Goal: Task Accomplishment & Management: Use online tool/utility

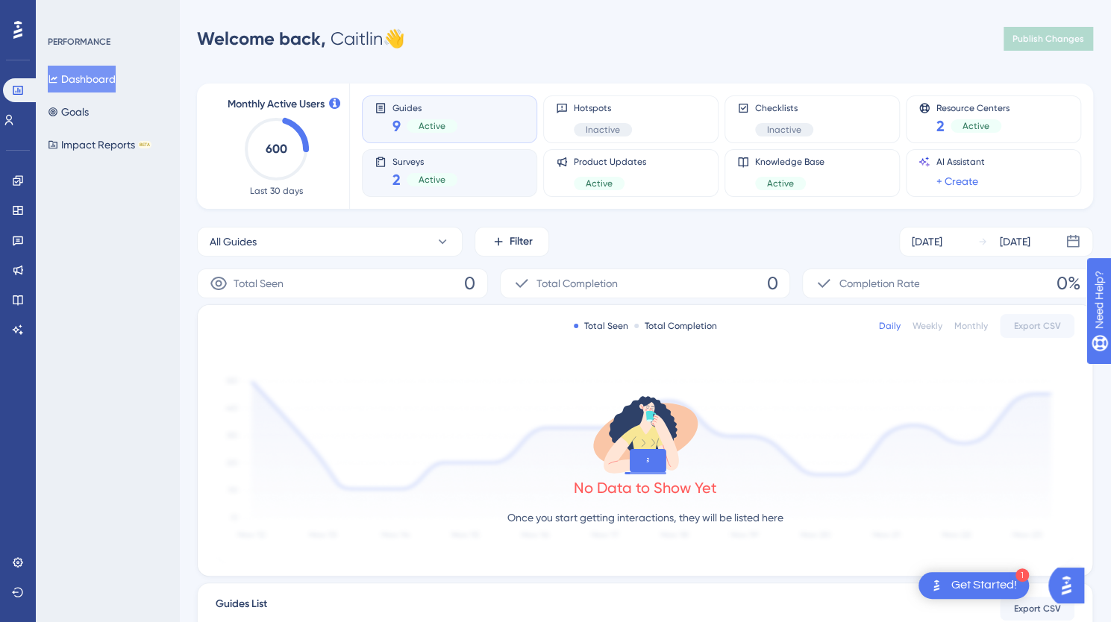
click at [468, 166] on div "Surveys 2 Active" at bounding box center [450, 173] width 150 height 34
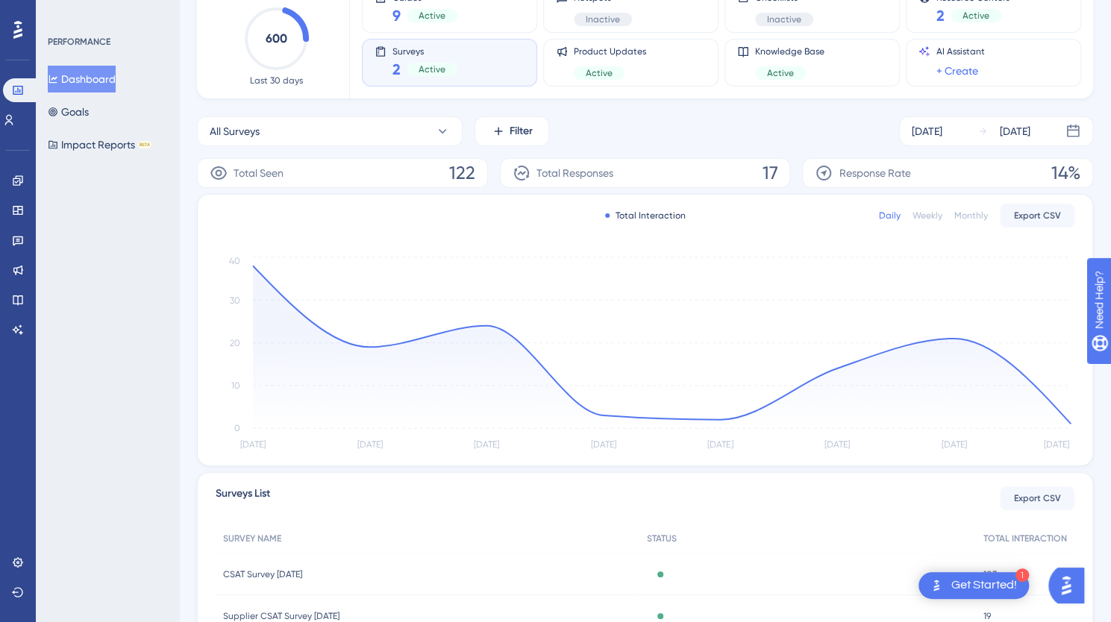
scroll to position [221, 0]
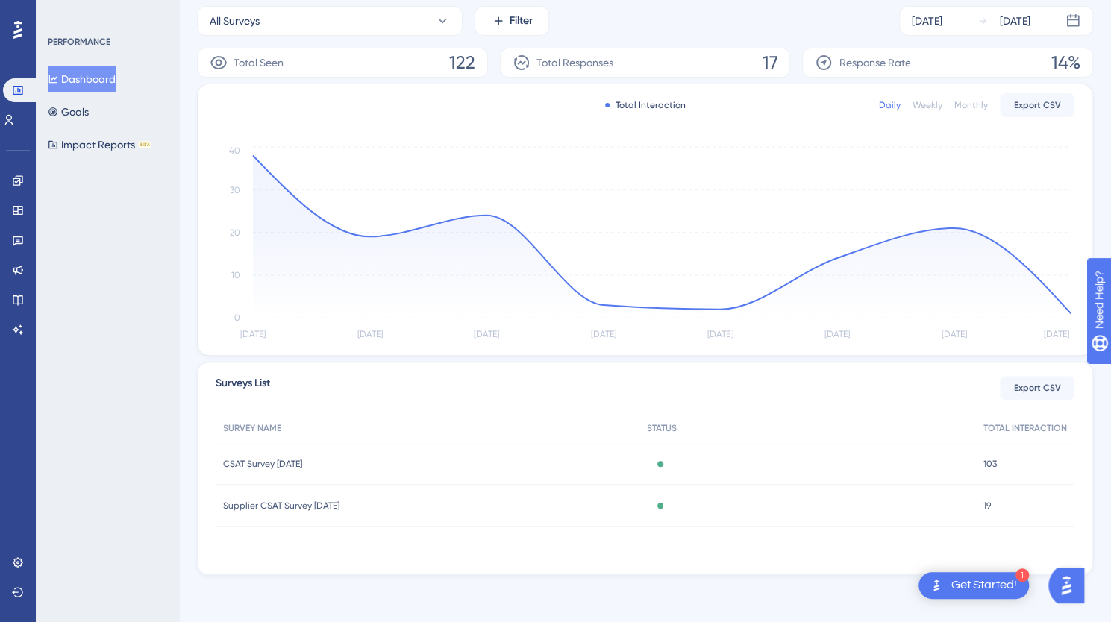
click at [745, 468] on div "Active" at bounding box center [807, 464] width 337 height 42
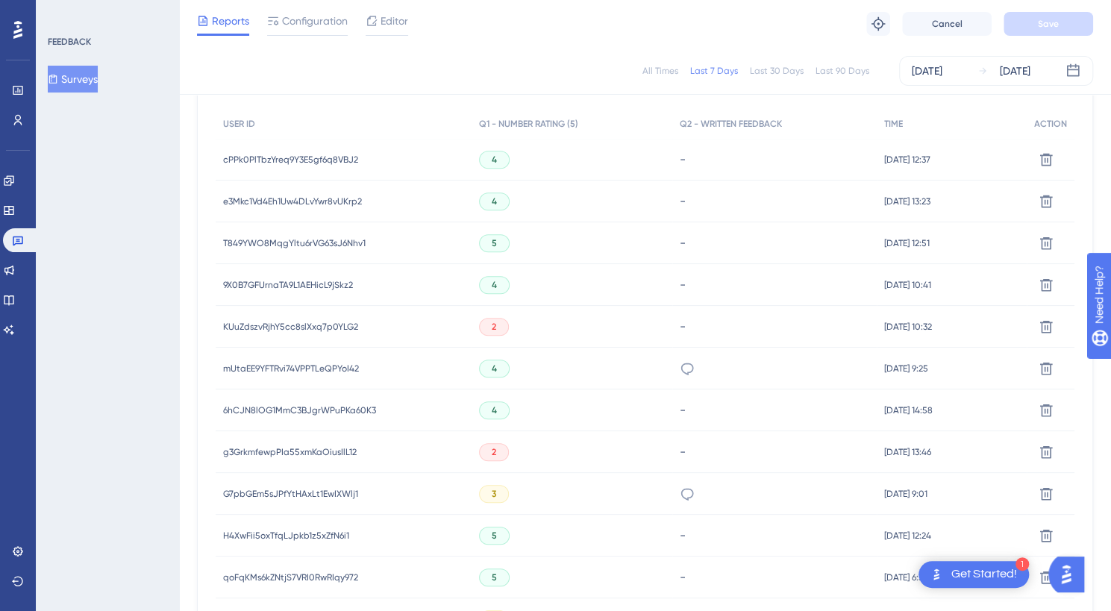
scroll to position [435, 0]
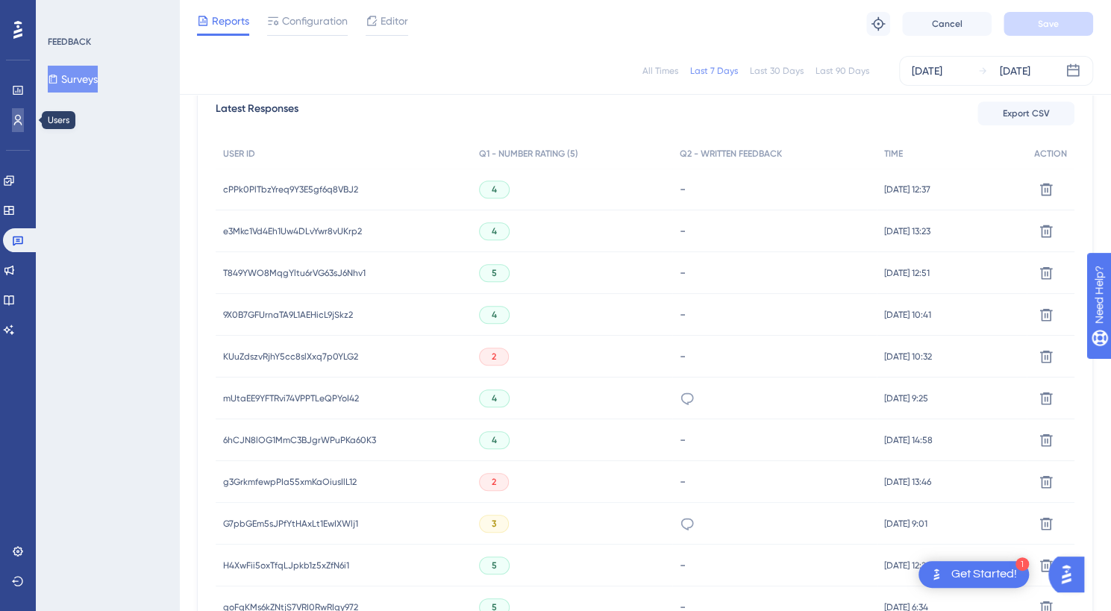
click at [18, 119] on icon at bounding box center [18, 120] width 12 height 12
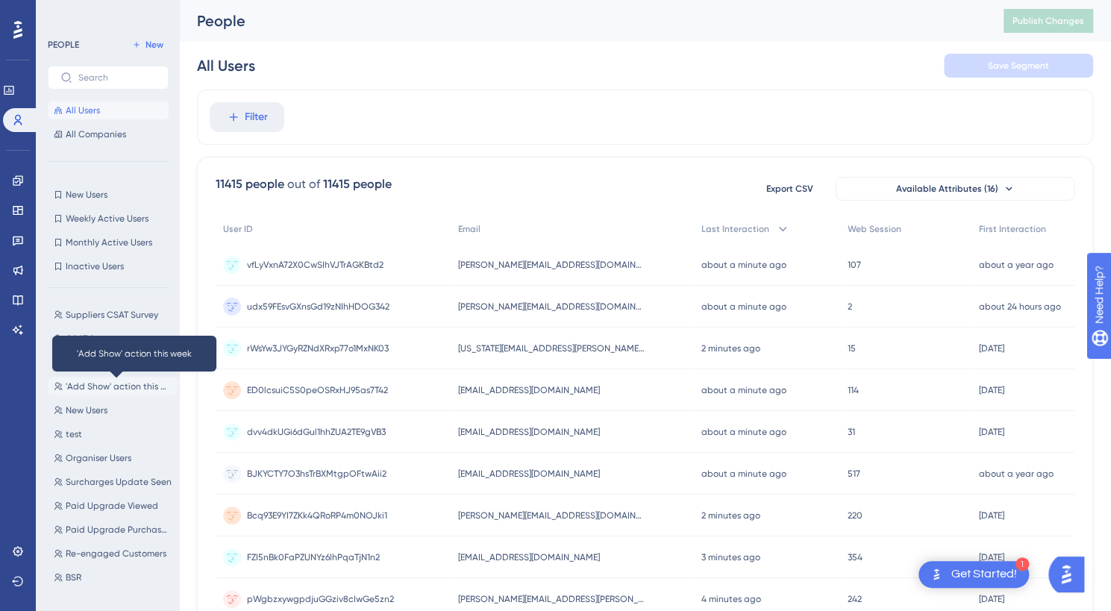
click at [85, 386] on span "'Add Show' action this week" at bounding box center [119, 387] width 106 height 12
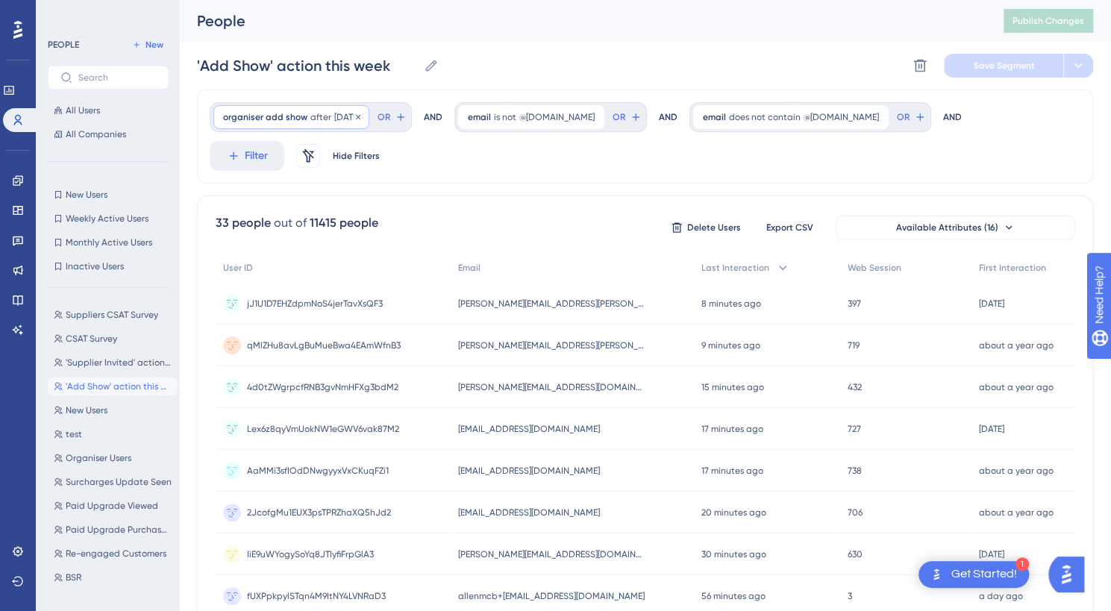
click at [301, 119] on span "organiser add show" at bounding box center [265, 117] width 84 height 12
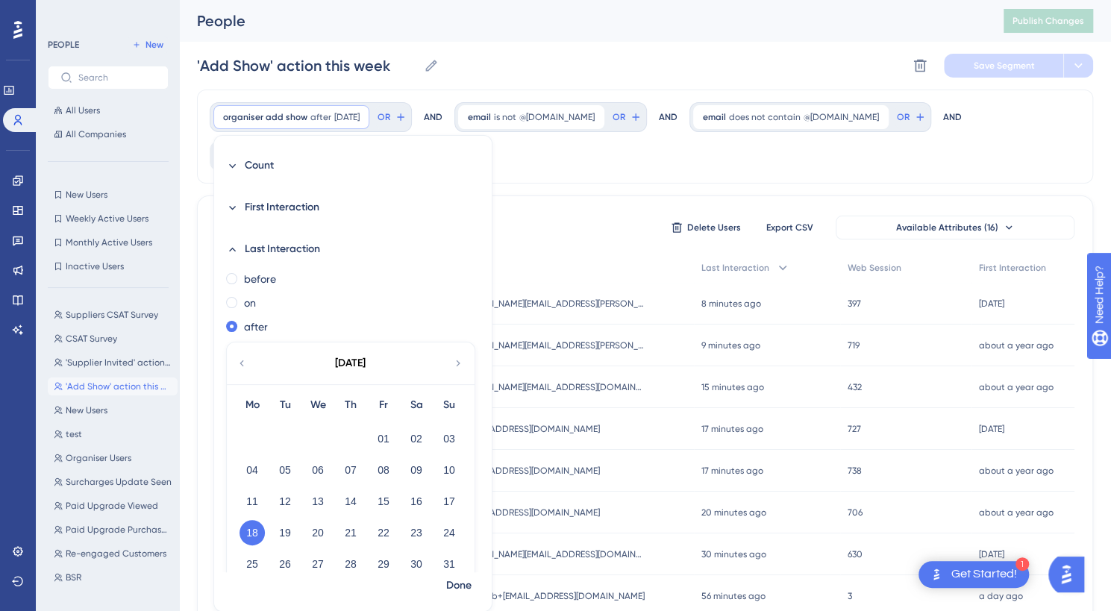
click at [452, 361] on icon at bounding box center [458, 363] width 12 height 13
click at [278, 471] on button "09" at bounding box center [284, 469] width 25 height 25
click at [449, 584] on span "Done" at bounding box center [458, 586] width 25 height 18
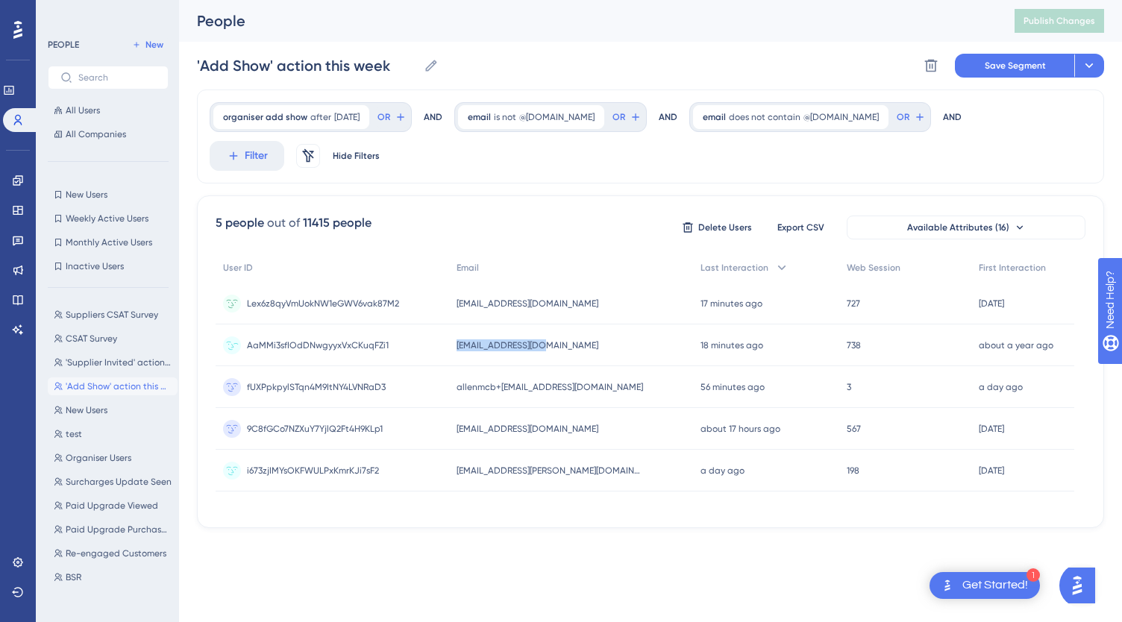
drag, startPoint x: 581, startPoint y: 305, endPoint x: 448, endPoint y: 305, distance: 132.8
click at [0, 0] on div "AaMMi3sfIOdDNwgyyxVxCKuqFZi1 AaMMi3sfIOdDNwgyyxVxCKuqFZi1 [EMAIL_ADDRESS][DOMAI…" at bounding box center [0, 0] width 0 height 0
copy div "AaMMi3sfIOdDNwgyyxVxCKuqFZi1 [EMAIL_ADDRESS][DOMAIN_NAME]"
drag, startPoint x: 594, startPoint y: 348, endPoint x: 450, endPoint y: 339, distance: 144.3
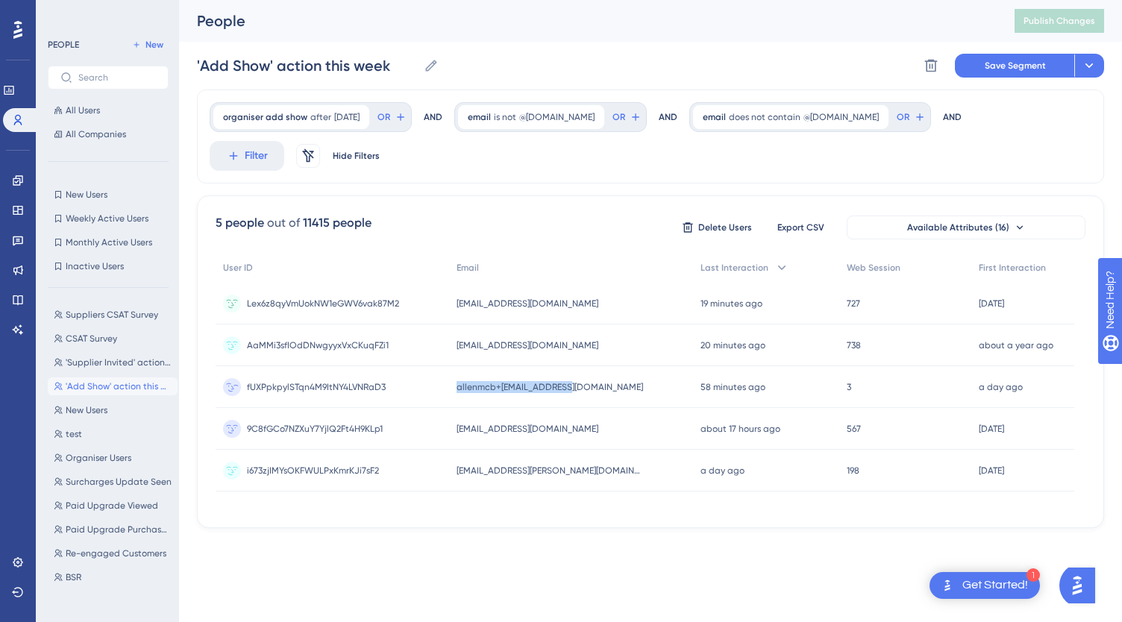
click at [0, 0] on div "fUXPpkpylSTqn4M9ItNY4LVNRaD3 fUXPpkpylSTqn4M9ItNY4LVNRaD3 allenmcb+[EMAIL_ADDRE…" at bounding box center [0, 0] width 0 height 0
copy div "fUXPpkpylSTqn4M9ItNY4LVNRaD3 allenmcb+[EMAIL_ADDRESS][DOMAIN_NAME]"
drag, startPoint x: 597, startPoint y: 389, endPoint x: 457, endPoint y: 381, distance: 139.8
click at [0, 0] on div "9C8fGCo7NZXuY7YjlQ2Ft4H9KLp1 9C8fGCo7NZXuY7YjlQ2Ft4H9KLp1 [EMAIL_ADDRESS][DOMAI…" at bounding box center [0, 0] width 0 height 0
copy div "9C8fGCo7NZXuY7YjlQ2Ft4H9KLp1 [EMAIL_ADDRESS][DOMAIN_NAME]"
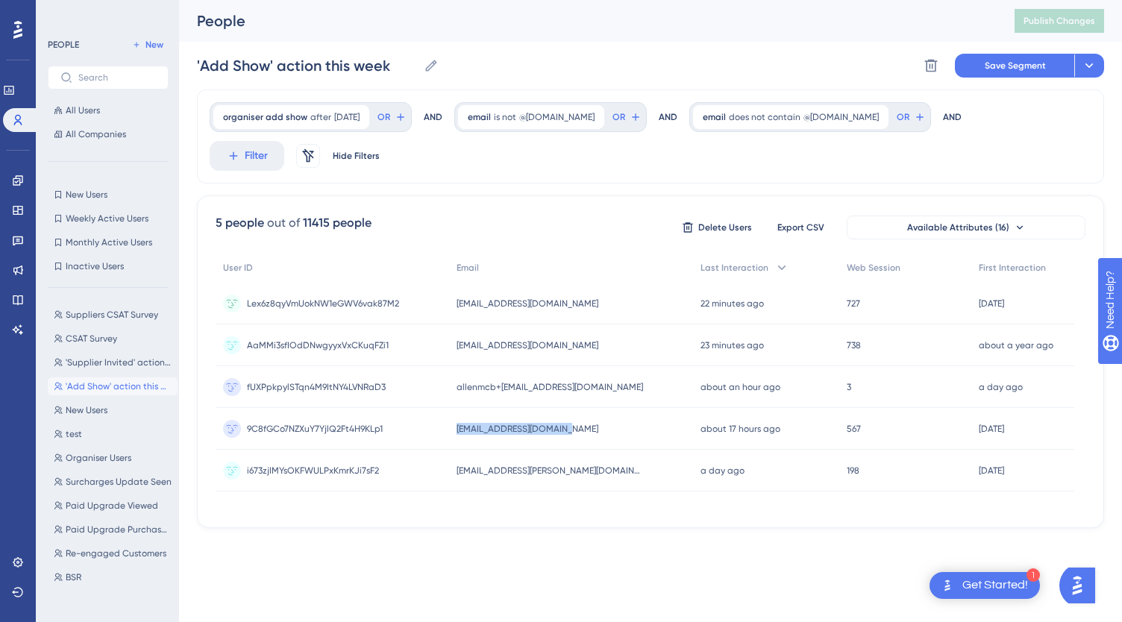
copy div "9C8fGCo7NZXuY7YjlQ2Ft4H9KLp1 [EMAIL_ADDRESS][DOMAIN_NAME]"
drag, startPoint x: 613, startPoint y: 434, endPoint x: 455, endPoint y: 439, distance: 157.5
click at [0, 0] on div "i673zjIMYsOKFWULPxKmrKJi7sF2 i673zjIMYsOKFWULPxKmrKJi7sF2 [EMAIL_ADDRESS][PERSO…" at bounding box center [0, 0] width 0 height 0
copy div "i673zjIMYsOKFWULPxKmrKJi7sF2 [EMAIL_ADDRESS][PERSON_NAME][DOMAIN_NAME]"
